Goal: Complete application form: Complete application form

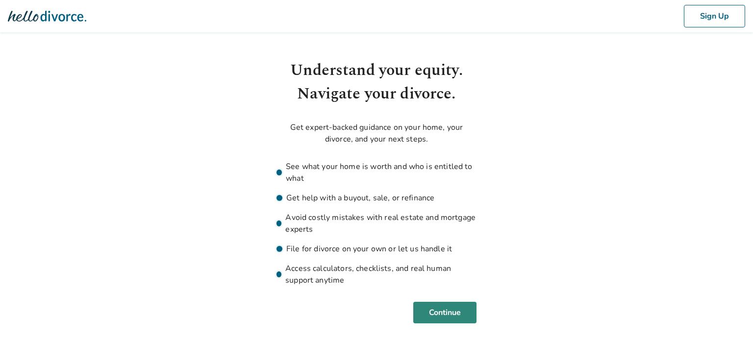
click at [445, 310] on button "Continue" at bounding box center [444, 313] width 63 height 22
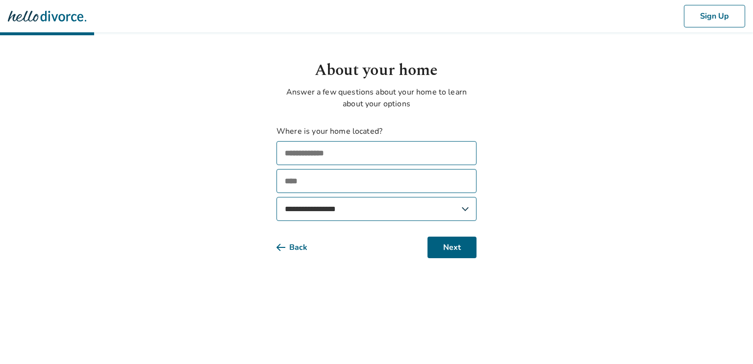
click at [355, 162] on input "text" at bounding box center [377, 153] width 200 height 24
type input "**********"
type input "********"
select select "**"
click at [439, 242] on button "Next" at bounding box center [452, 248] width 49 height 22
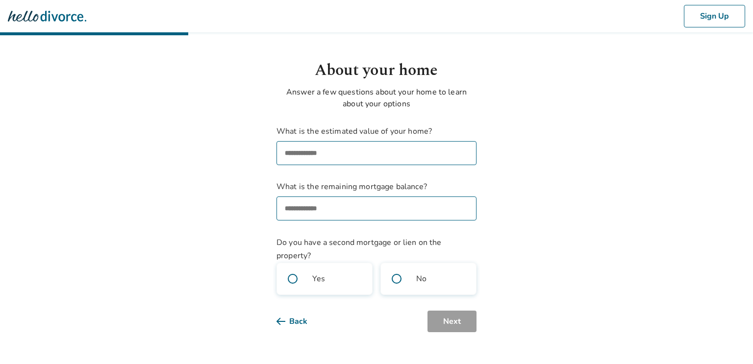
click at [402, 160] on input "What is the estimated value of your home?" at bounding box center [377, 153] width 200 height 24
type input "********"
click at [402, 204] on input "What is the remaining mortgage balance?" at bounding box center [377, 209] width 200 height 24
type input "*******"
click at [255, 240] on body "Sign Up About your home Answer a few questions about your home to learn about y…" at bounding box center [376, 166] width 753 height 333
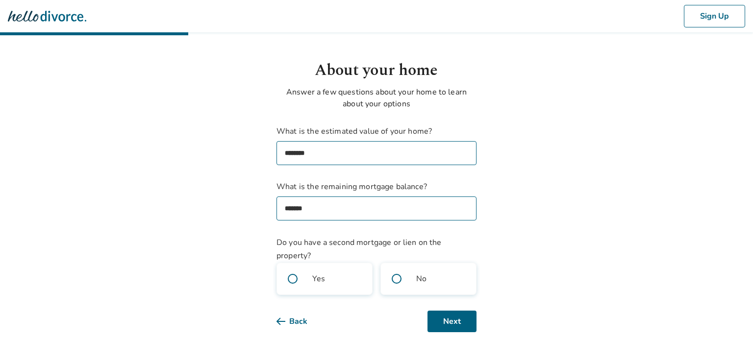
click at [400, 278] on span at bounding box center [396, 278] width 31 height 31
click at [464, 322] on button "Next" at bounding box center [452, 322] width 49 height 22
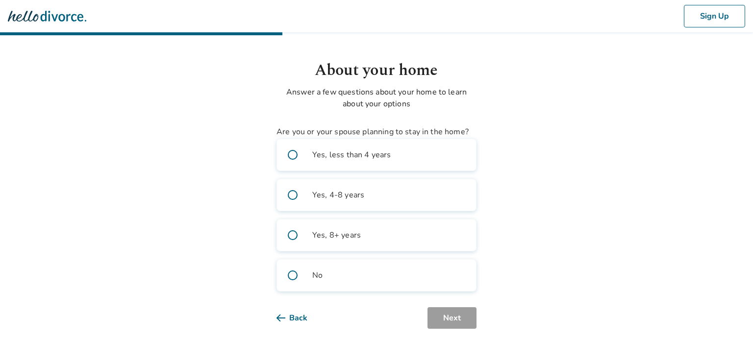
click at [291, 279] on span at bounding box center [292, 275] width 31 height 31
click at [442, 319] on button "Next" at bounding box center [452, 319] width 49 height 22
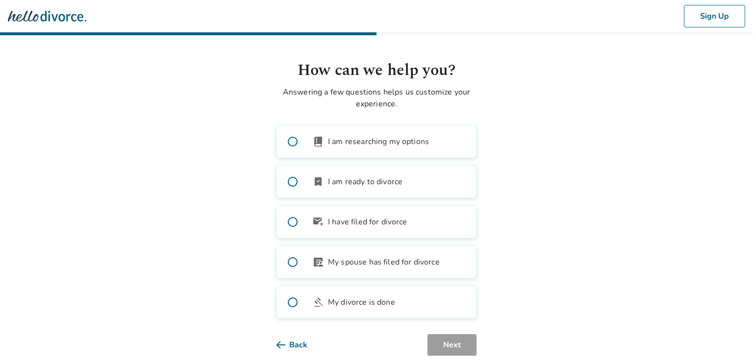
click at [293, 142] on span at bounding box center [292, 141] width 31 height 31
click at [297, 222] on span at bounding box center [292, 222] width 31 height 31
click at [294, 265] on span at bounding box center [292, 262] width 31 height 31
click at [437, 339] on button "Next" at bounding box center [452, 346] width 49 height 22
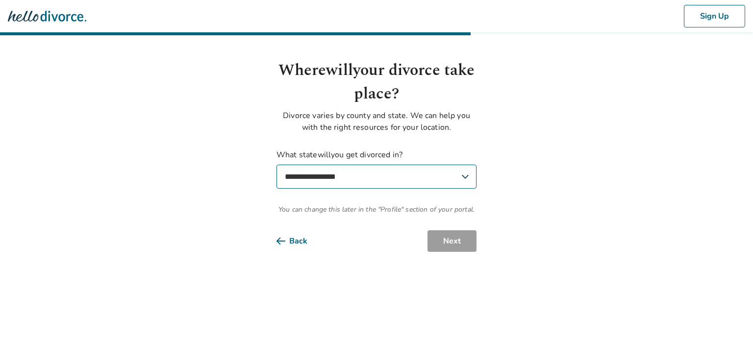
click at [388, 180] on select "**********" at bounding box center [377, 177] width 200 height 24
select select "**"
click at [277, 165] on select "**********" at bounding box center [377, 177] width 200 height 24
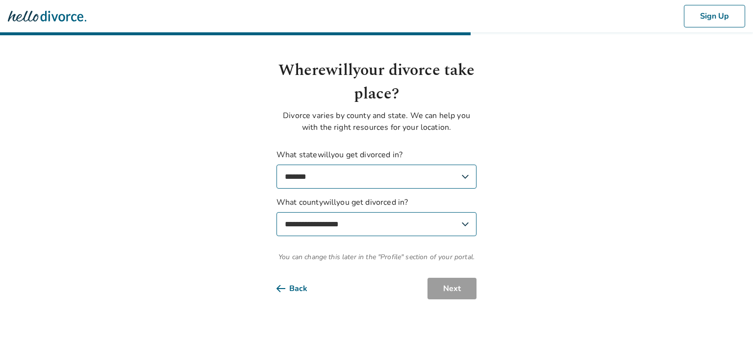
click at [407, 222] on select "**********" at bounding box center [377, 224] width 200 height 24
select select "*******"
click at [277, 212] on select "**********" at bounding box center [377, 224] width 200 height 24
click at [451, 283] on button "Next" at bounding box center [452, 289] width 49 height 22
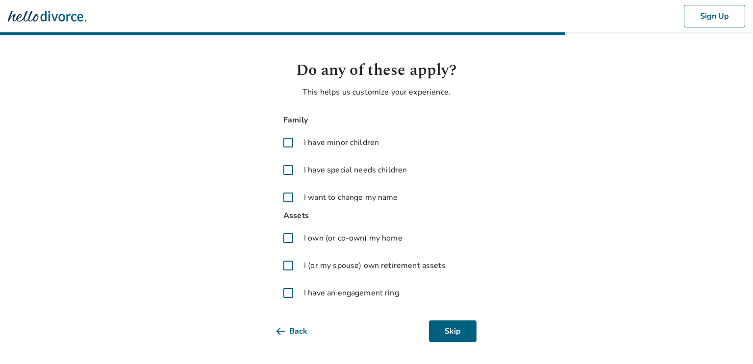
click at [290, 137] on span at bounding box center [289, 143] width 24 height 24
click at [291, 197] on span at bounding box center [289, 198] width 24 height 24
click at [288, 265] on span at bounding box center [289, 265] width 24 height 24
click at [286, 291] on span at bounding box center [289, 293] width 24 height 24
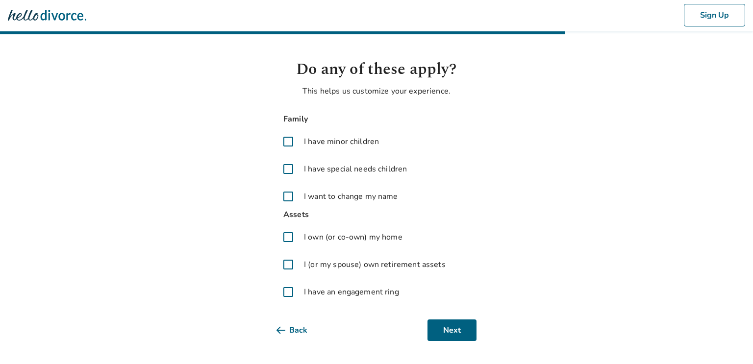
click at [287, 243] on span at bounding box center [289, 238] width 24 height 24
click at [451, 329] on button "Next" at bounding box center [452, 331] width 49 height 22
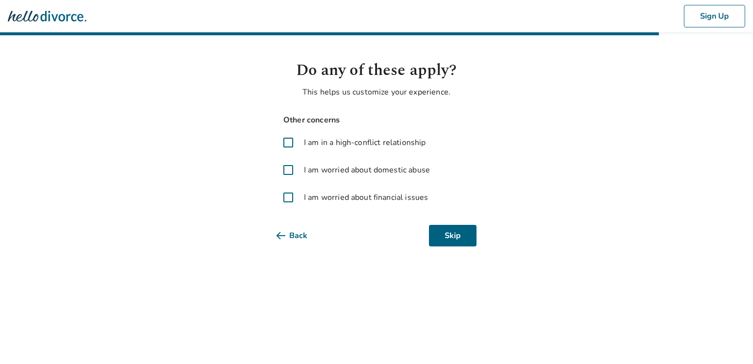
click at [293, 198] on span at bounding box center [289, 198] width 24 height 24
click at [286, 142] on span at bounding box center [289, 143] width 24 height 24
click at [444, 245] on button "Next" at bounding box center [452, 236] width 49 height 22
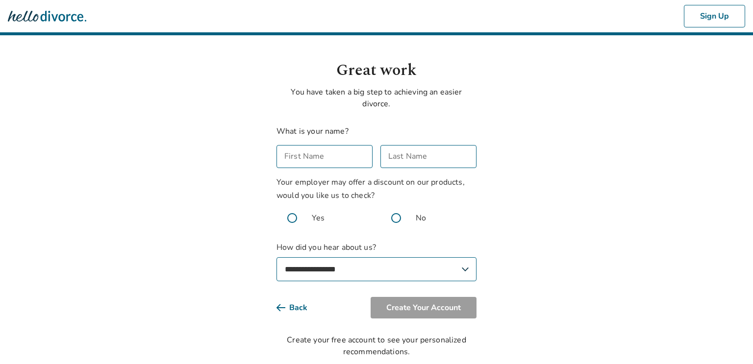
click at [359, 160] on input "First Name" at bounding box center [325, 156] width 96 height 23
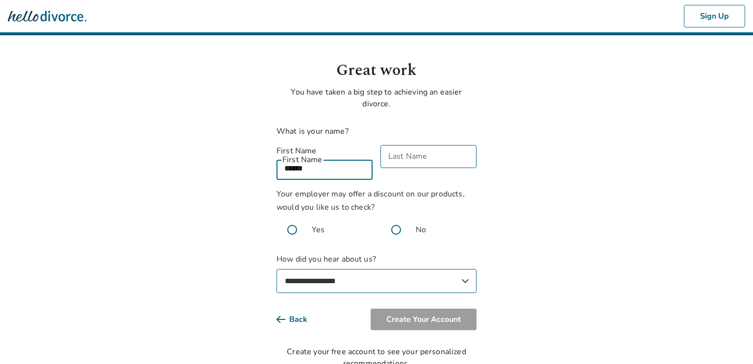
type input "******"
click at [418, 155] on div "Last Name Last Name" at bounding box center [429, 162] width 96 height 35
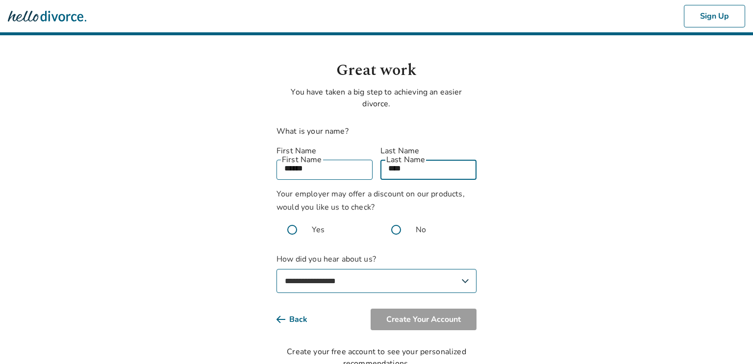
type input "****"
click at [396, 220] on span at bounding box center [396, 229] width 31 height 31
click at [365, 272] on select "**********" at bounding box center [377, 281] width 200 height 24
select select "**********"
click at [277, 269] on select "**********" at bounding box center [377, 281] width 200 height 24
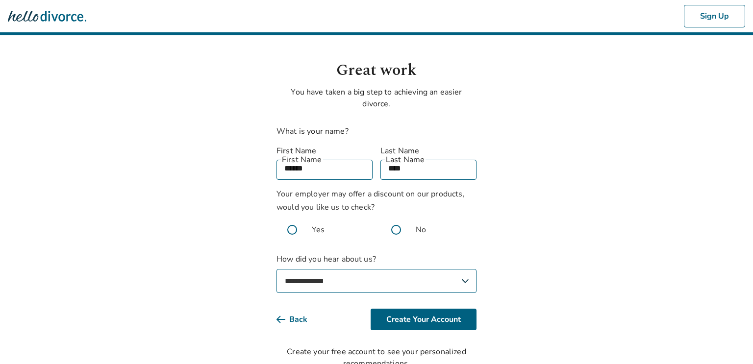
click at [434, 97] on p "You have taken a big step to achieving an easier divorce." at bounding box center [377, 98] width 200 height 24
click at [434, 309] on button "Create Your Account" at bounding box center [424, 320] width 106 height 22
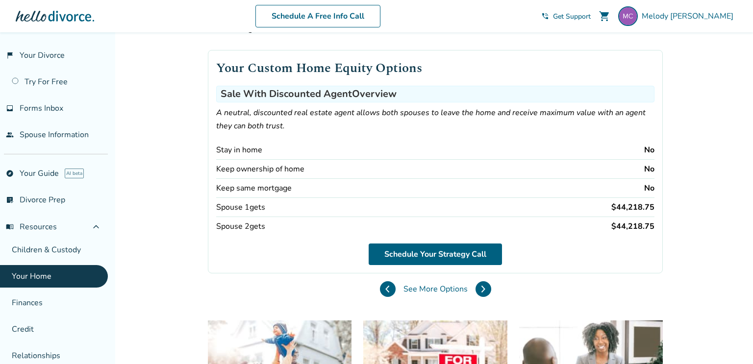
scroll to position [43, 0]
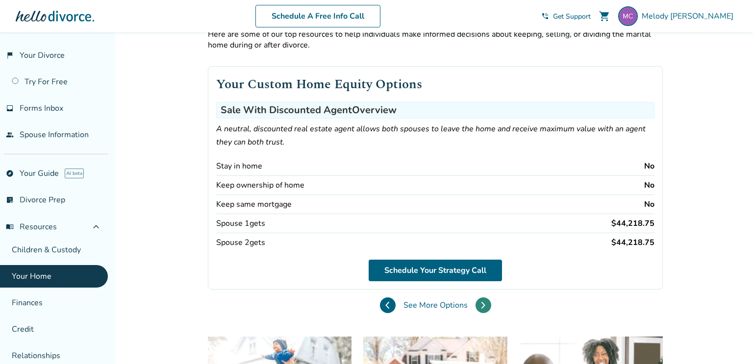
click at [478, 301] on button at bounding box center [484, 306] width 16 height 16
click at [479, 301] on button at bounding box center [484, 306] width 16 height 16
click at [485, 305] on button at bounding box center [484, 306] width 16 height 16
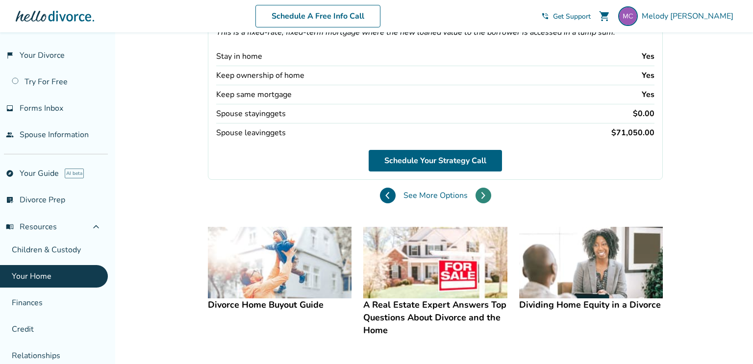
scroll to position [140, 0]
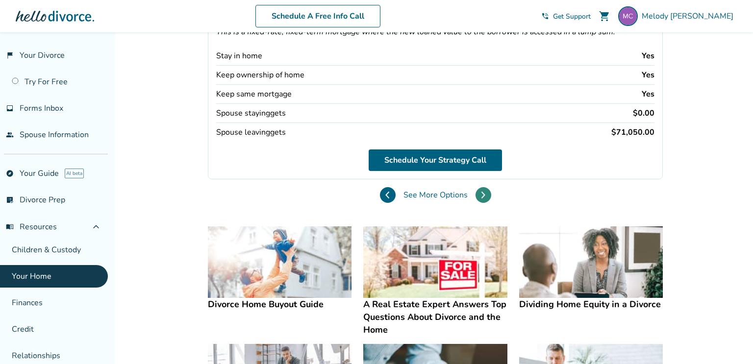
click at [483, 191] on icon at bounding box center [483, 195] width 4 height 8
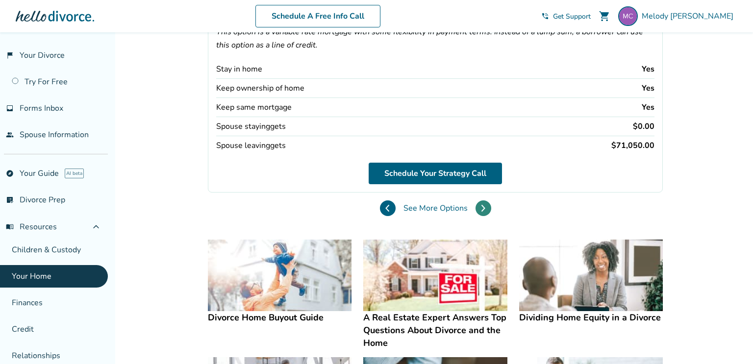
click at [485, 205] on button at bounding box center [484, 209] width 16 height 16
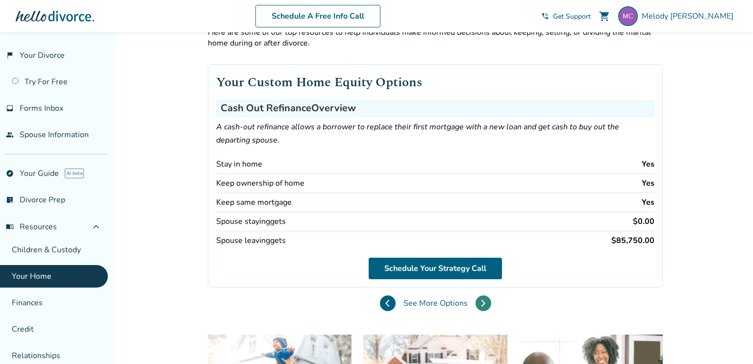
scroll to position [43, 0]
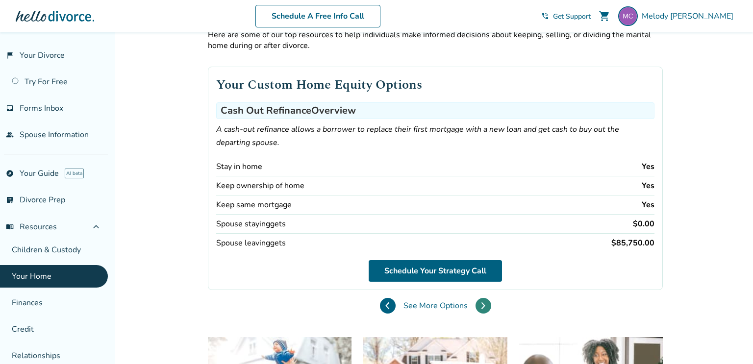
click at [485, 306] on button at bounding box center [484, 306] width 16 height 16
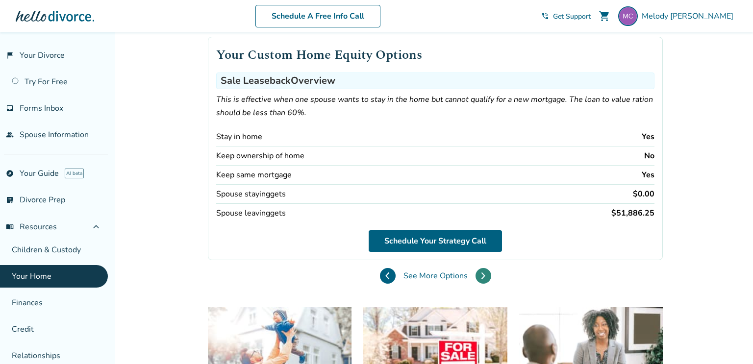
scroll to position [75, 0]
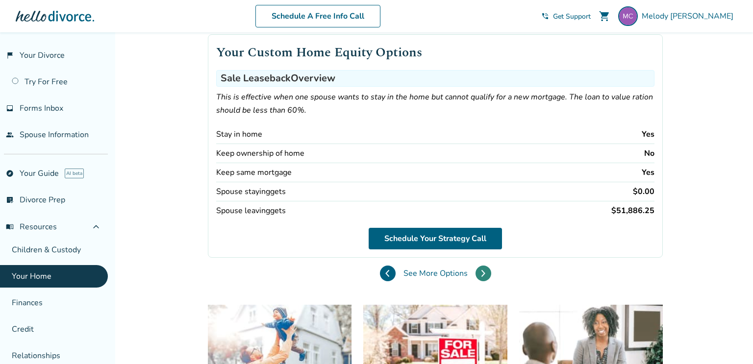
click at [482, 274] on icon at bounding box center [483, 274] width 4 height 8
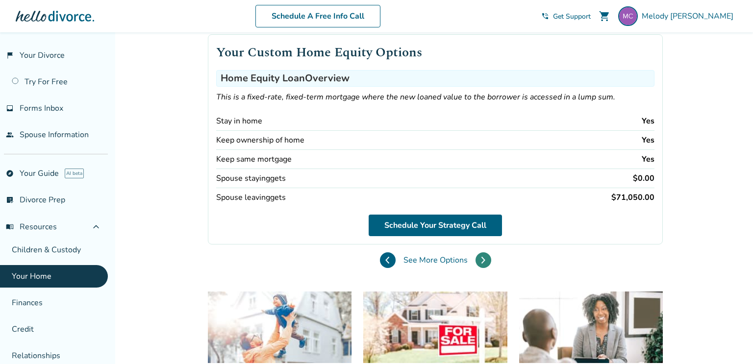
click at [480, 259] on button at bounding box center [484, 261] width 16 height 16
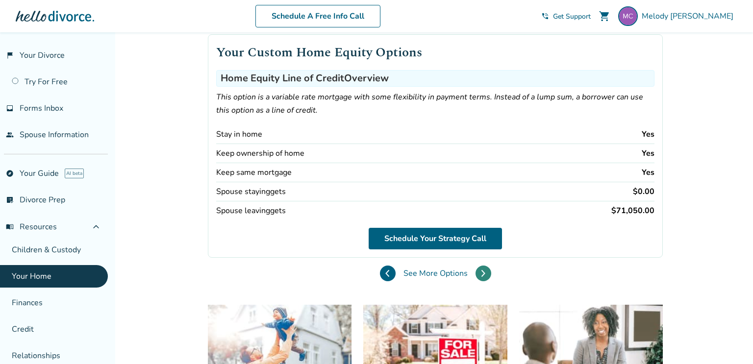
click at [485, 270] on icon at bounding box center [483, 274] width 4 height 8
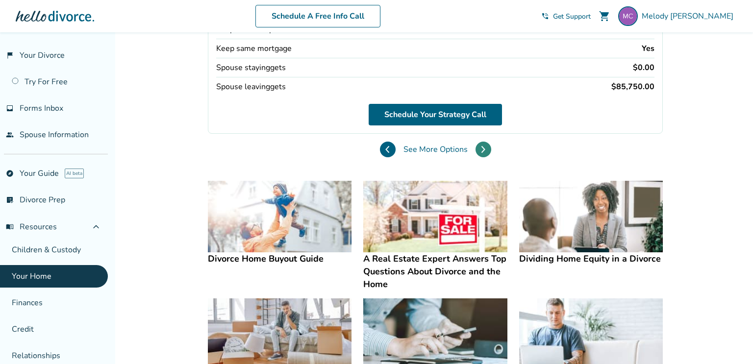
scroll to position [307, 0]
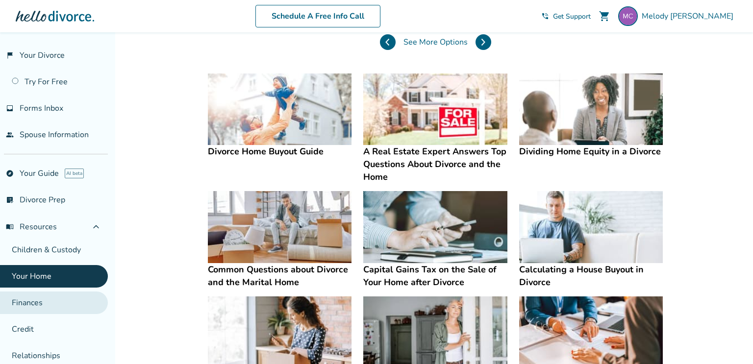
click at [39, 299] on link "Finances" at bounding box center [54, 303] width 108 height 23
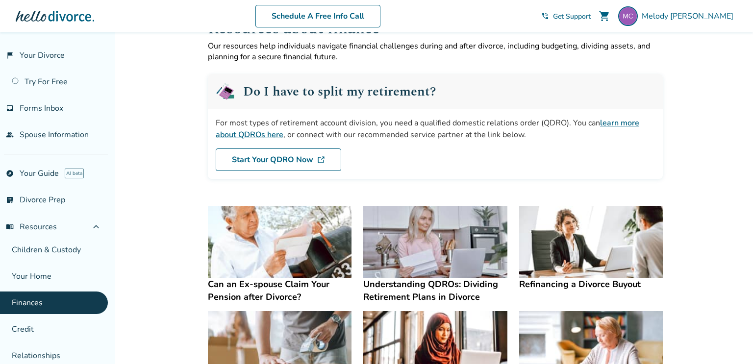
scroll to position [31, 0]
click at [38, 326] on link "Credit" at bounding box center [54, 329] width 108 height 23
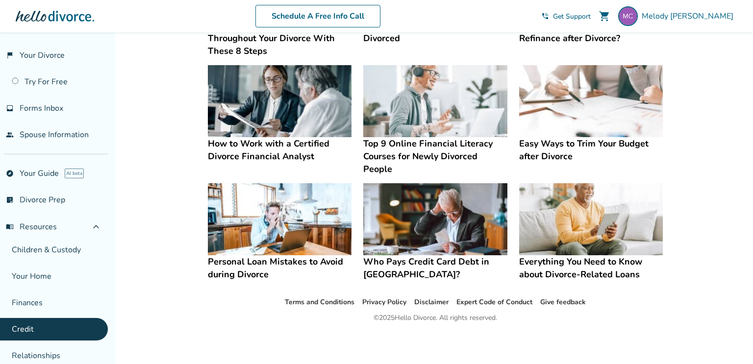
scroll to position [267, 0]
click at [433, 226] on img at bounding box center [435, 220] width 144 height 72
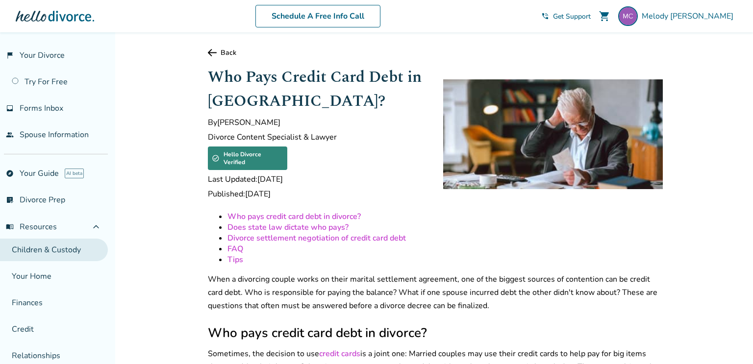
scroll to position [103, 0]
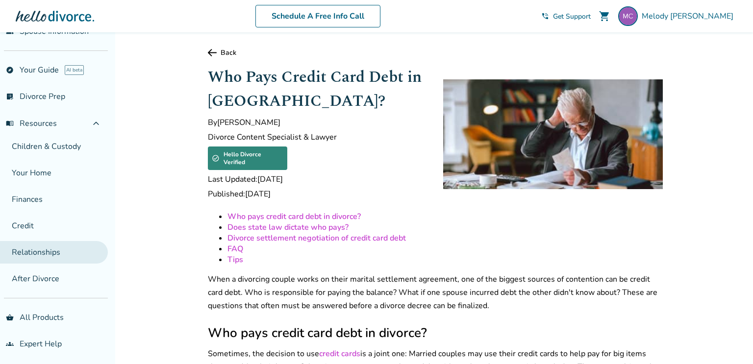
click at [61, 247] on link "Relationships" at bounding box center [54, 252] width 108 height 23
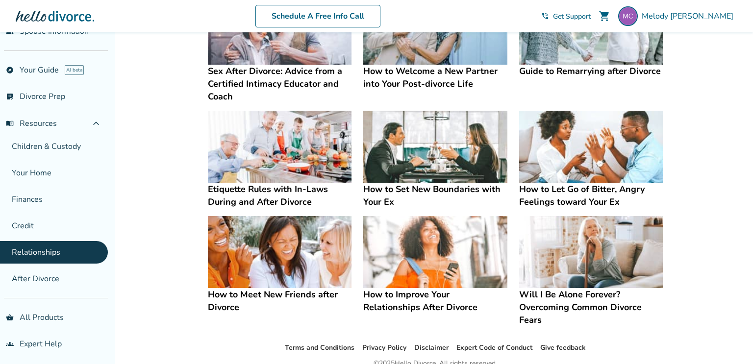
scroll to position [222, 0]
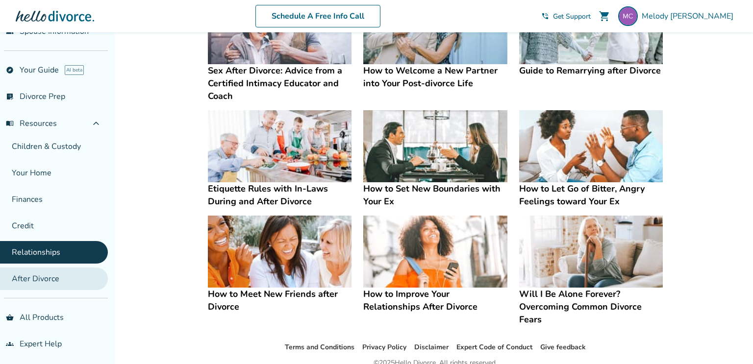
click at [27, 279] on link "After Divorce" at bounding box center [54, 279] width 108 height 23
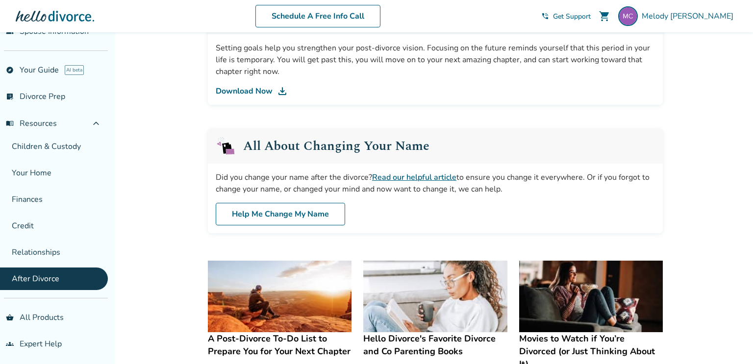
scroll to position [343, 0]
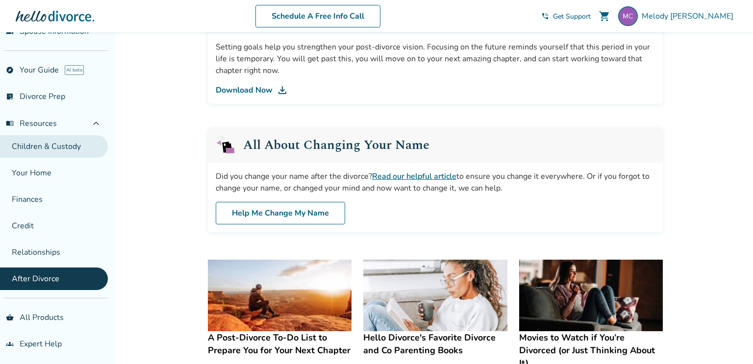
click at [68, 145] on link "Children & Custody" at bounding box center [54, 146] width 108 height 23
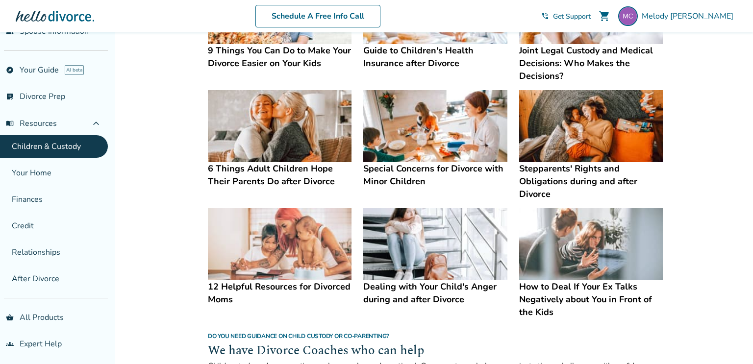
scroll to position [258, 0]
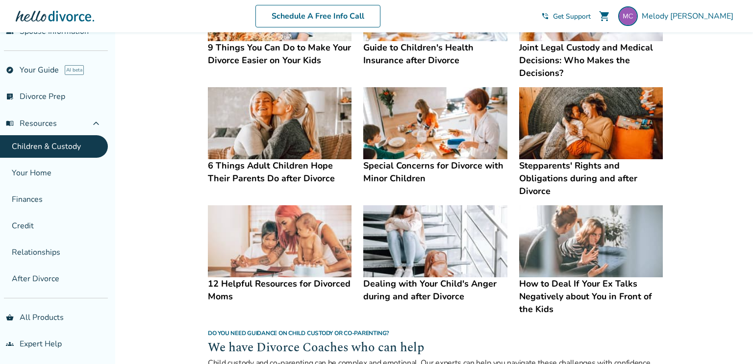
click at [427, 257] on img at bounding box center [435, 242] width 144 height 72
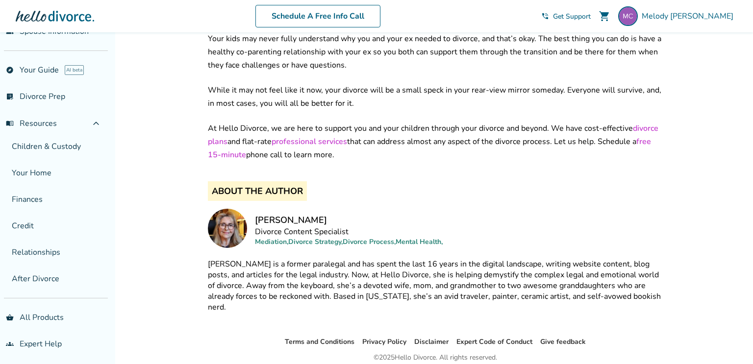
scroll to position [1771, 0]
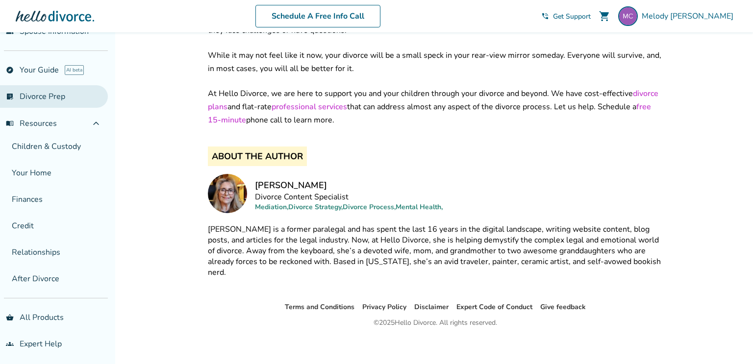
click at [52, 103] on link "list_alt_check Divorce Prep" at bounding box center [54, 96] width 108 height 23
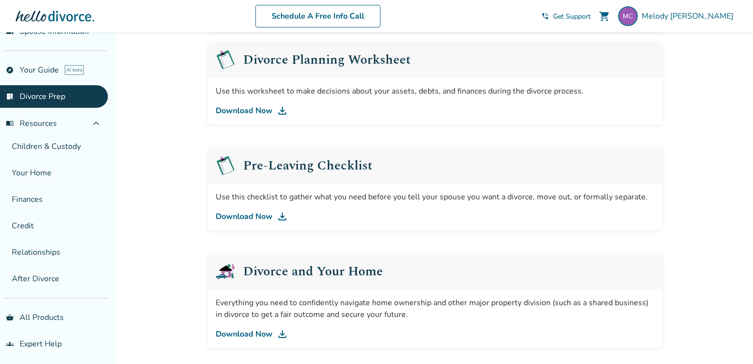
scroll to position [163, 0]
click at [244, 109] on link "Download Now" at bounding box center [435, 110] width 439 height 12
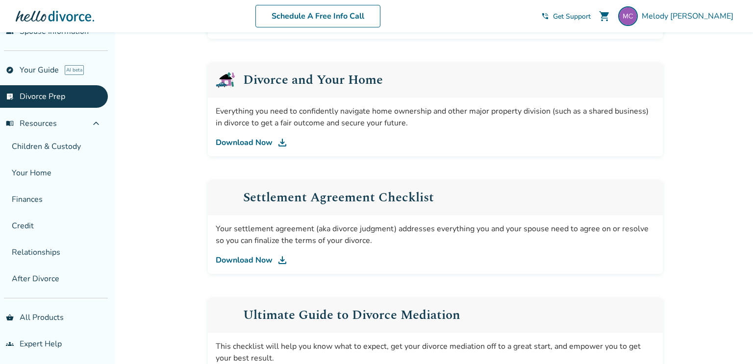
scroll to position [361, 0]
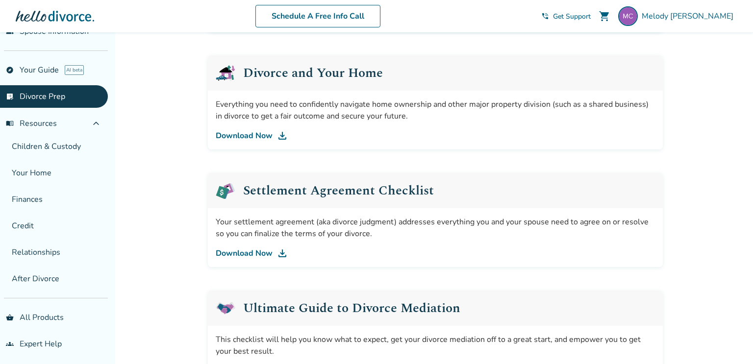
click at [284, 135] on img at bounding box center [283, 136] width 12 height 12
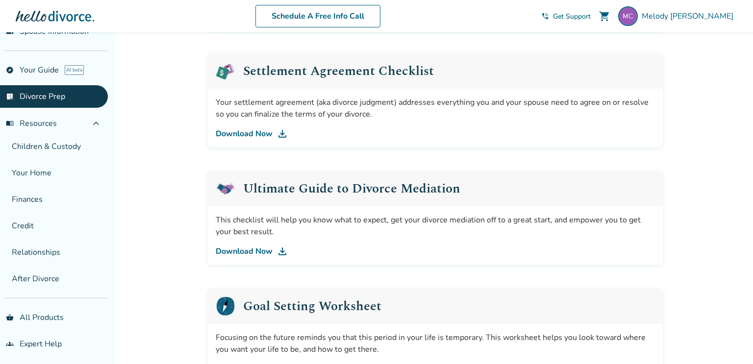
scroll to position [480, 0]
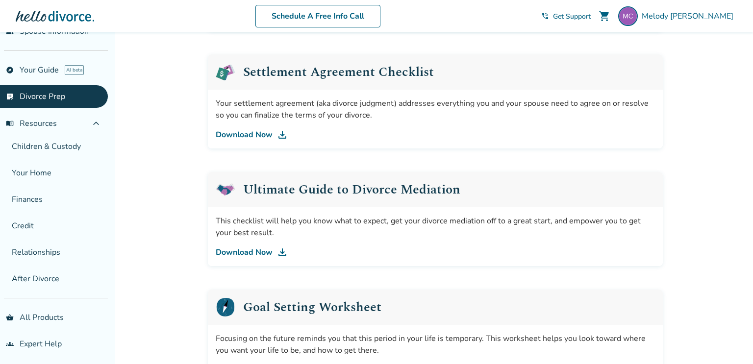
click at [264, 133] on link "Download Now" at bounding box center [435, 135] width 439 height 12
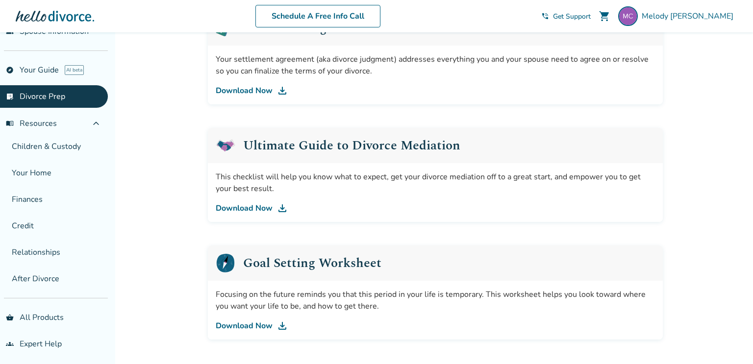
scroll to position [594, 0]
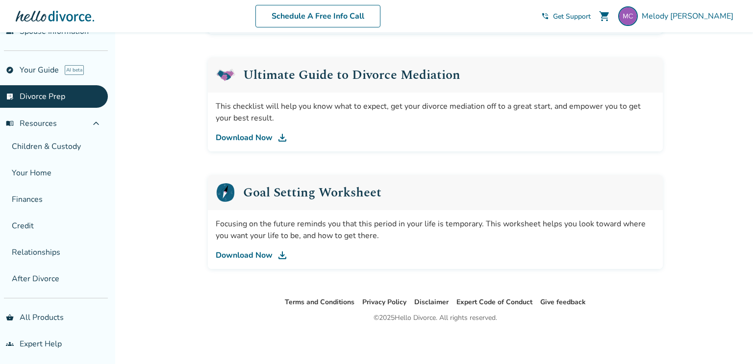
click at [253, 134] on link "Download Now" at bounding box center [435, 138] width 439 height 12
click at [260, 253] on link "Download Now" at bounding box center [435, 256] width 439 height 12
click at [52, 64] on link "explore Your Guide AI beta" at bounding box center [54, 70] width 108 height 23
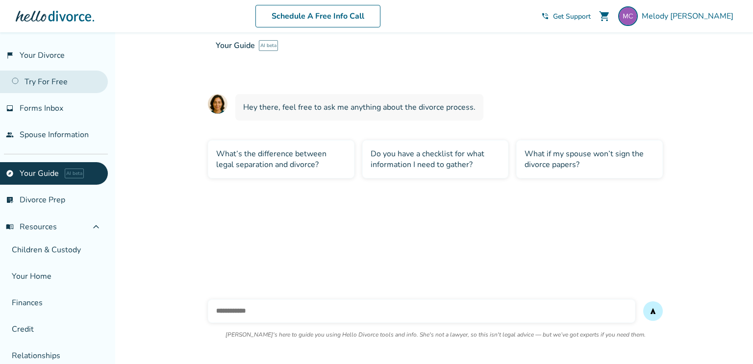
click at [16, 79] on link "Try For Free" at bounding box center [54, 82] width 108 height 23
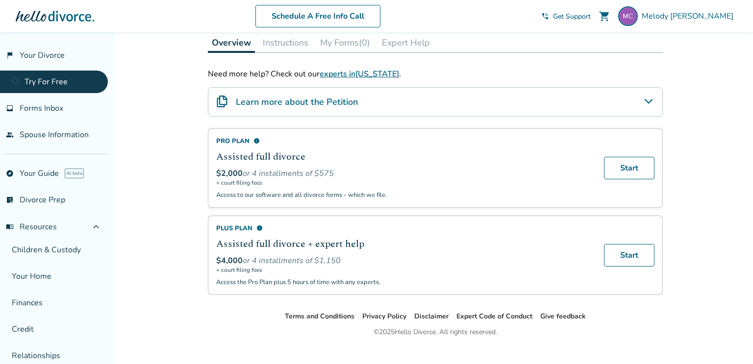
scroll to position [151, 0]
click at [648, 102] on icon "Learn more about the Petition" at bounding box center [649, 101] width 12 height 12
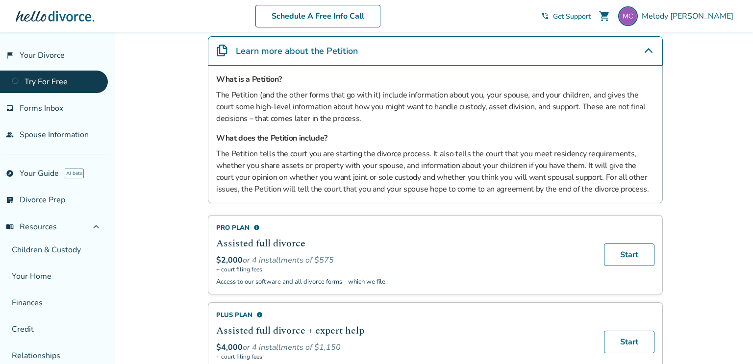
scroll to position [201, 0]
click at [52, 139] on link "people Spouse Information" at bounding box center [54, 135] width 108 height 23
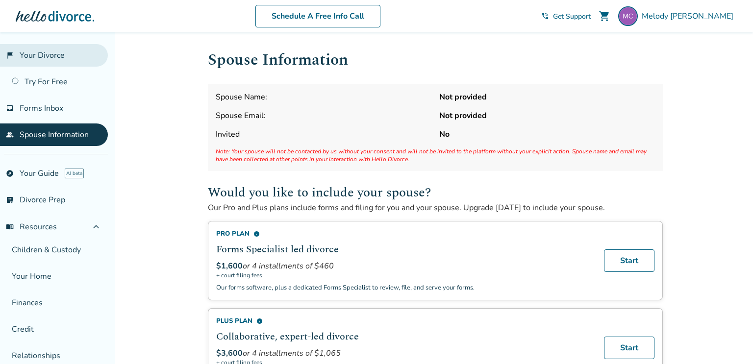
click at [51, 56] on link "flag_2 Your Divorce" at bounding box center [54, 55] width 108 height 23
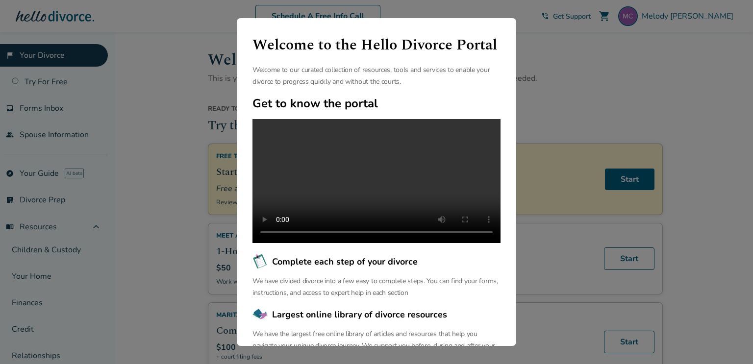
click at [140, 183] on div "Welcome to the Hello Divorce Portal Welcome to our curated collection of resour…" at bounding box center [376, 182] width 753 height 364
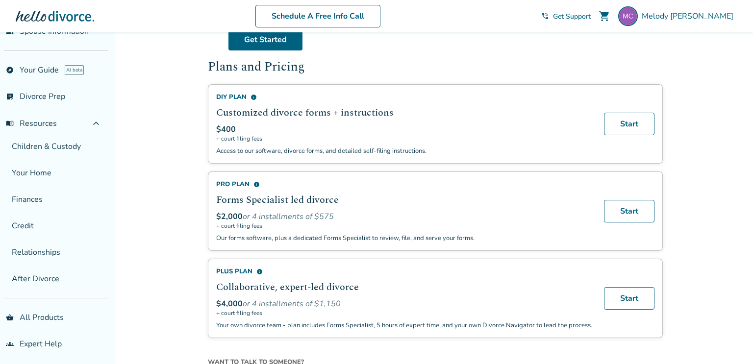
scroll to position [906, 0]
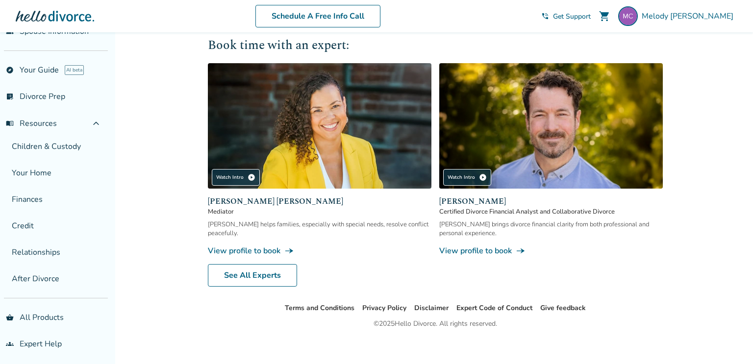
click at [281, 207] on span "Mediator" at bounding box center [320, 211] width 224 height 9
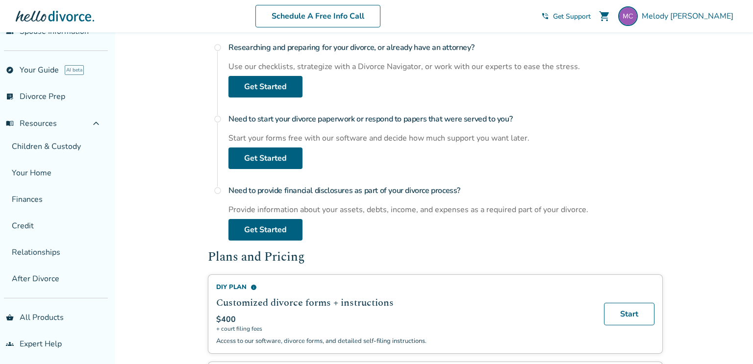
scroll to position [0, 0]
